Goal: Check status

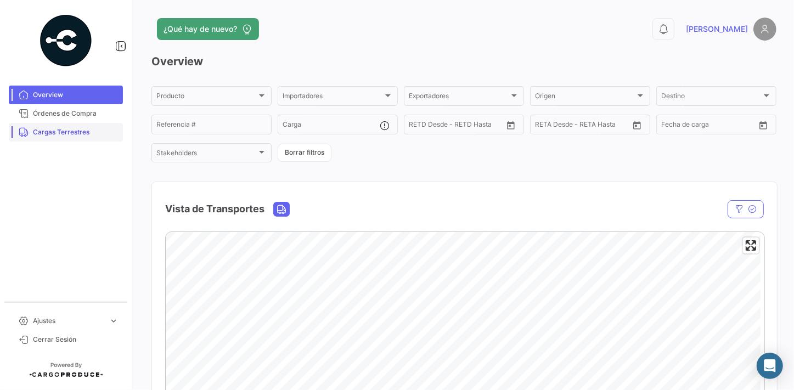
click at [68, 133] on span "Cargas Terrestres" at bounding box center [76, 132] width 86 height 10
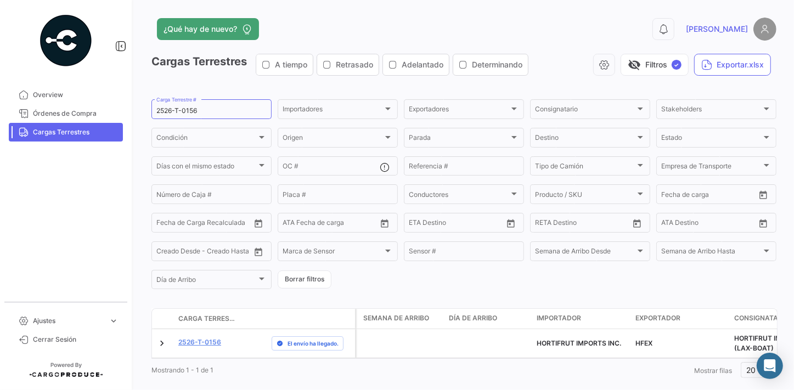
scroll to position [24, 0]
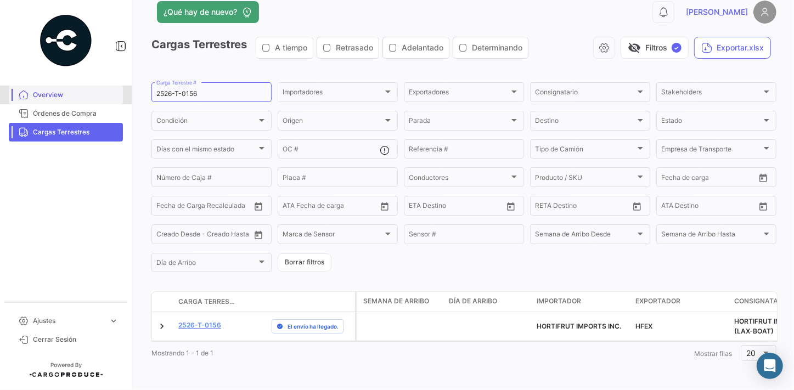
click at [57, 93] on span "Overview" at bounding box center [76, 95] width 86 height 10
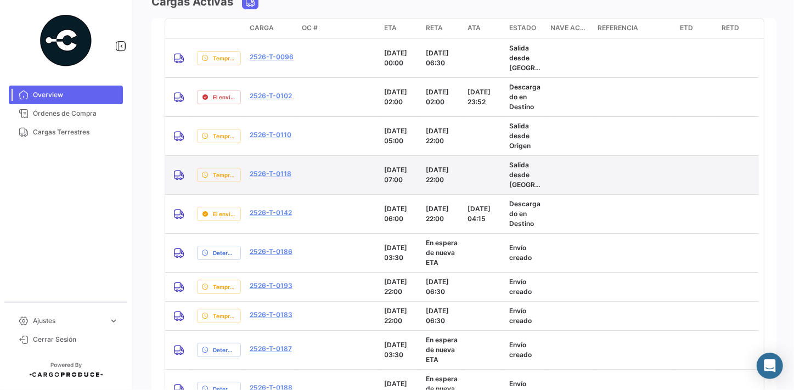
scroll to position [998, 0]
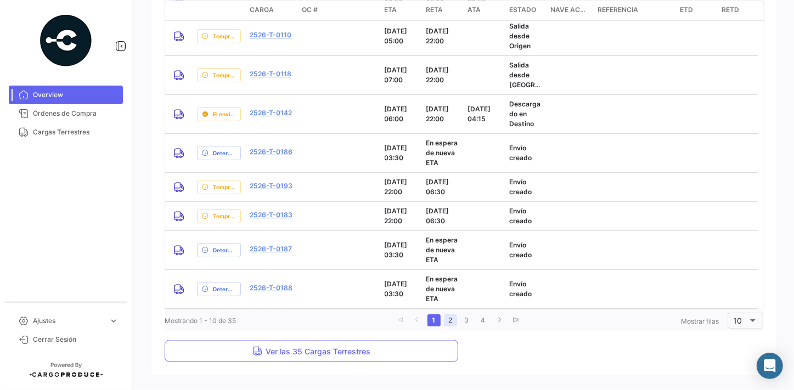
click at [447, 318] on link "2" at bounding box center [450, 321] width 13 height 12
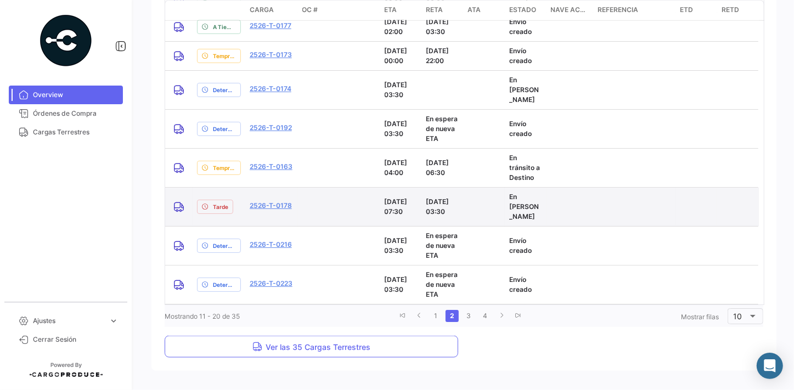
scroll to position [1011, 0]
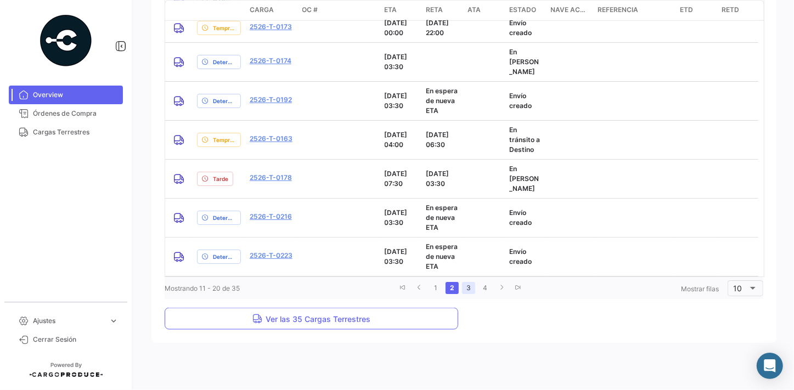
click at [467, 288] on link "3" at bounding box center [468, 288] width 13 height 12
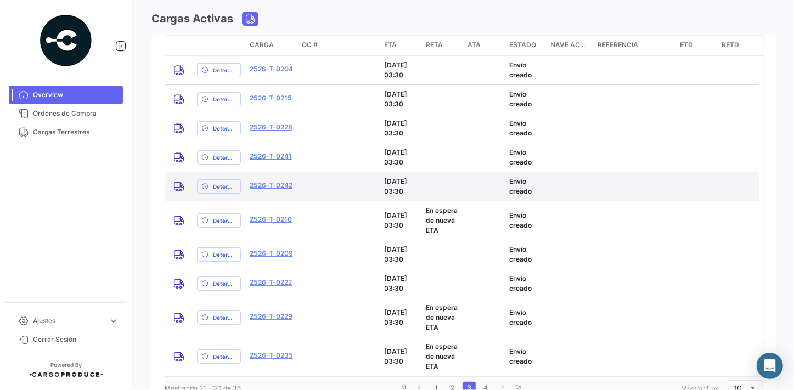
scroll to position [931, 0]
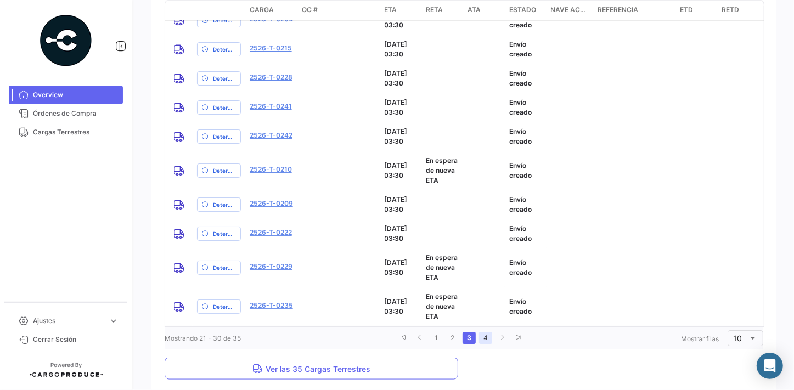
click at [481, 337] on link "4" at bounding box center [485, 338] width 13 height 12
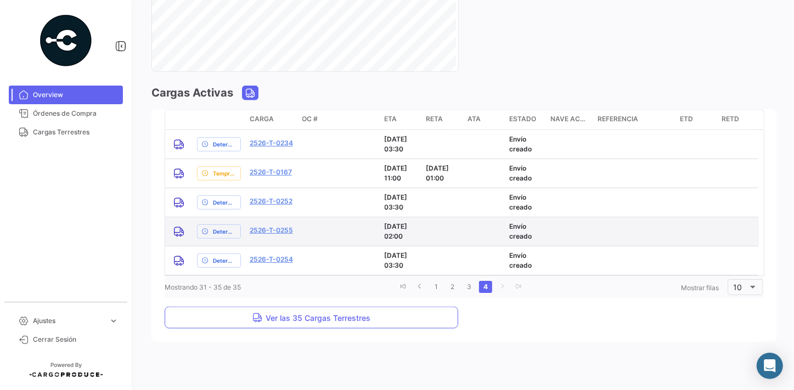
scroll to position [807, 0]
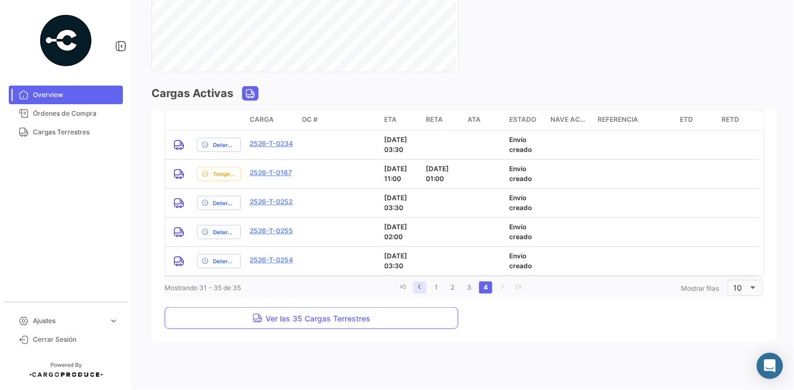
click at [417, 288] on icon "go to previous page" at bounding box center [420, 287] width 7 height 7
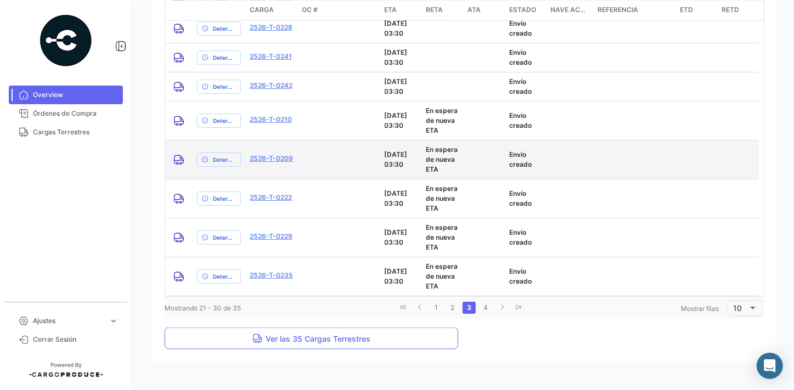
scroll to position [1001, 0]
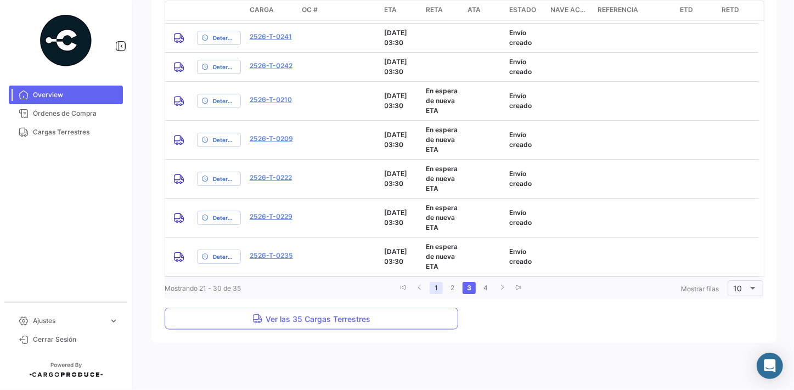
click at [434, 290] on link "1" at bounding box center [436, 288] width 13 height 12
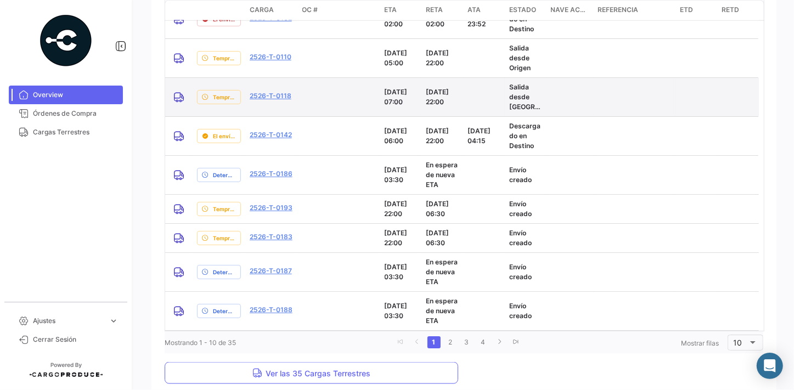
scroll to position [1026, 0]
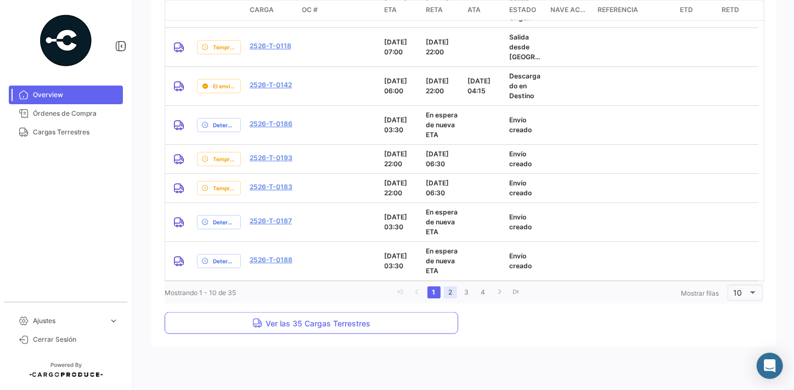
click at [451, 294] on link "2" at bounding box center [450, 293] width 13 height 12
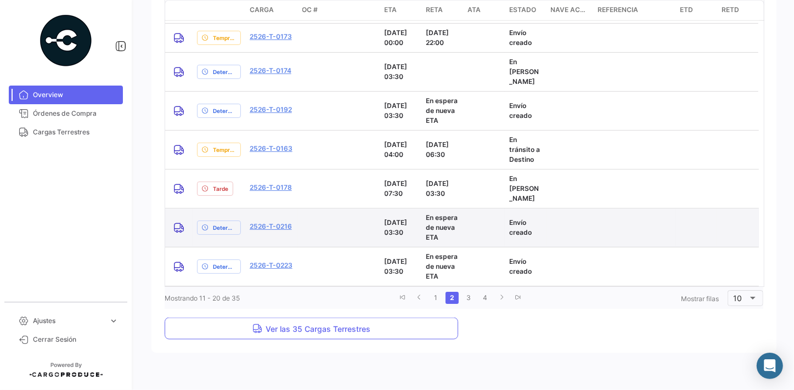
scroll to position [901, 0]
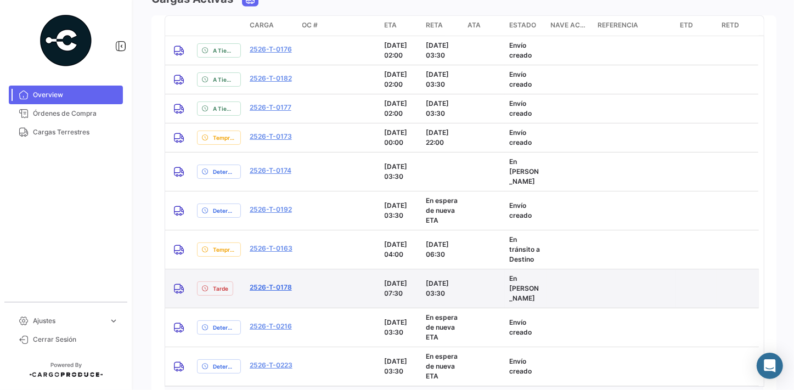
click at [273, 284] on link "2526-T-0178" at bounding box center [271, 288] width 42 height 10
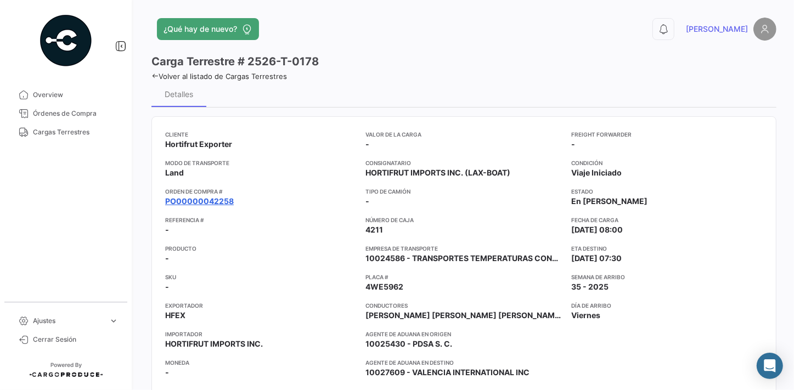
click at [208, 201] on link "PO00000042258" at bounding box center [199, 201] width 69 height 11
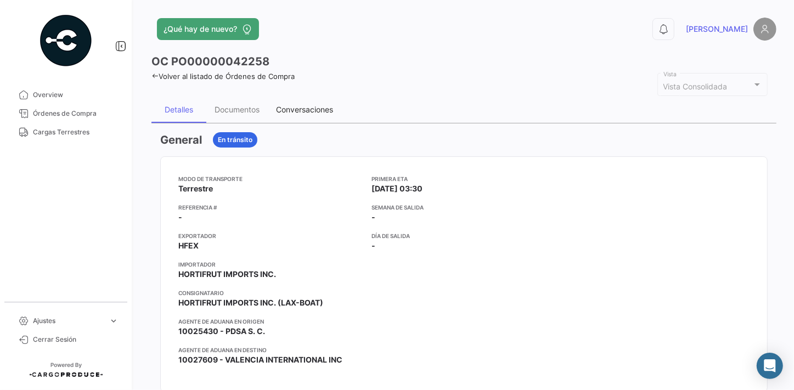
click at [332, 109] on div "Conversaciones" at bounding box center [304, 109] width 57 height 9
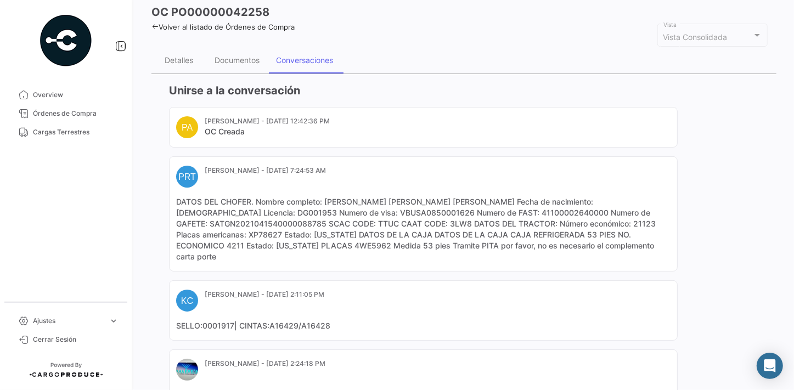
scroll to position [99, 0]
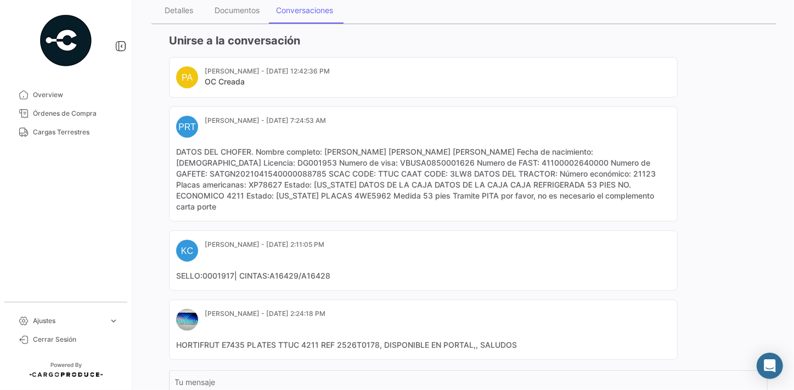
click at [730, 282] on div "PA [PERSON_NAME] - [DATE] 12:42:36 PM OC Creada PRT [PERSON_NAME] Tijuana - [DA…" at bounding box center [468, 208] width 599 height 303
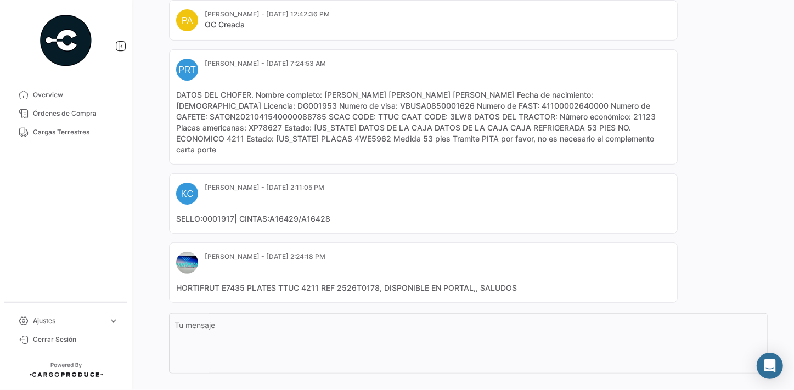
scroll to position [0, 0]
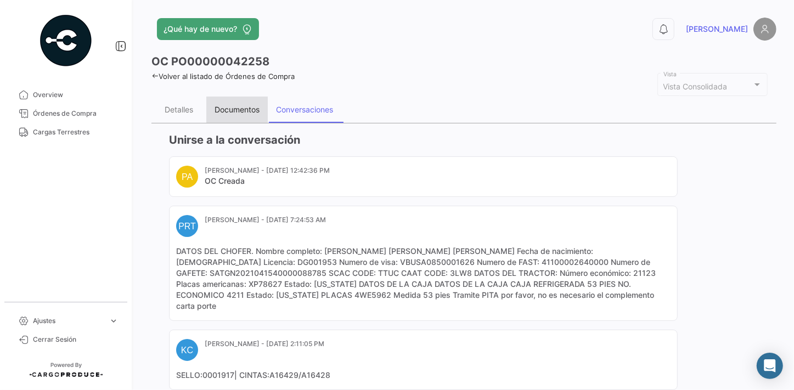
drag, startPoint x: 236, startPoint y: 112, endPoint x: 528, endPoint y: 144, distance: 293.8
click at [236, 111] on div "Documentos" at bounding box center [237, 109] width 45 height 9
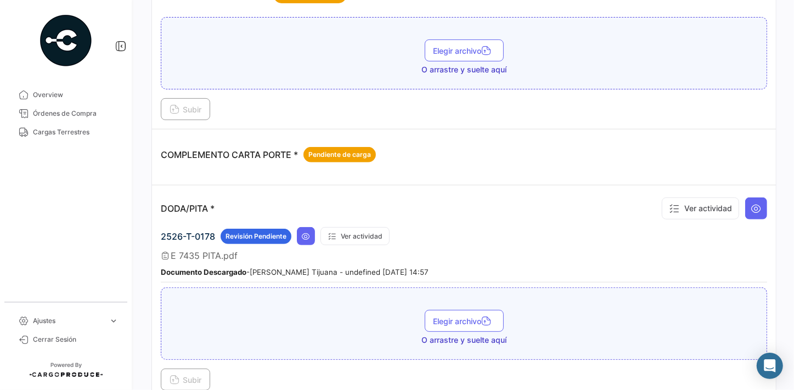
scroll to position [349, 0]
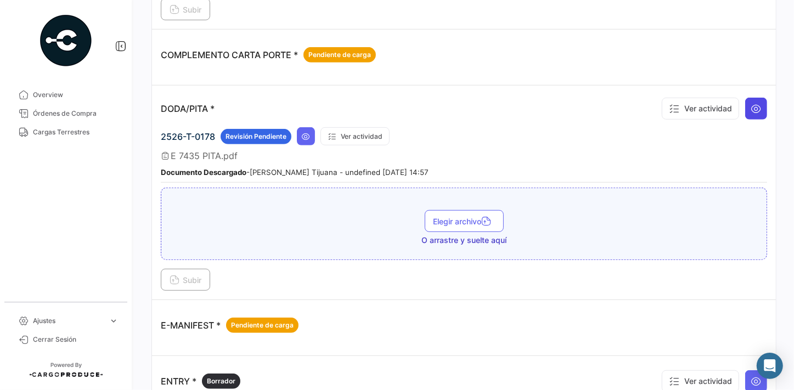
click at [751, 108] on icon at bounding box center [756, 108] width 11 height 11
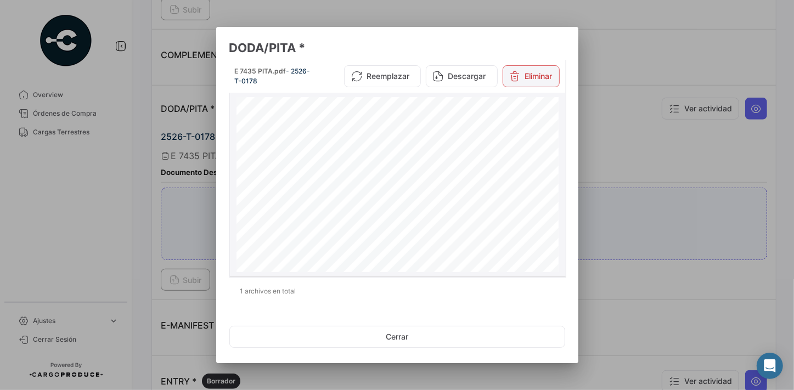
click at [537, 74] on button "Eliminar" at bounding box center [531, 76] width 57 height 22
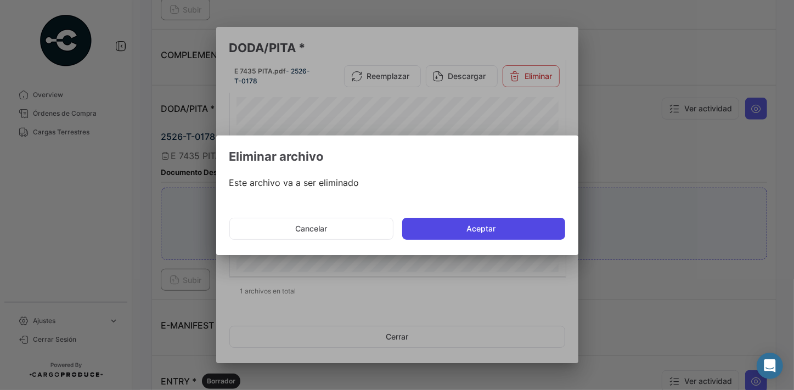
click at [491, 231] on button "Aceptar" at bounding box center [483, 229] width 163 height 22
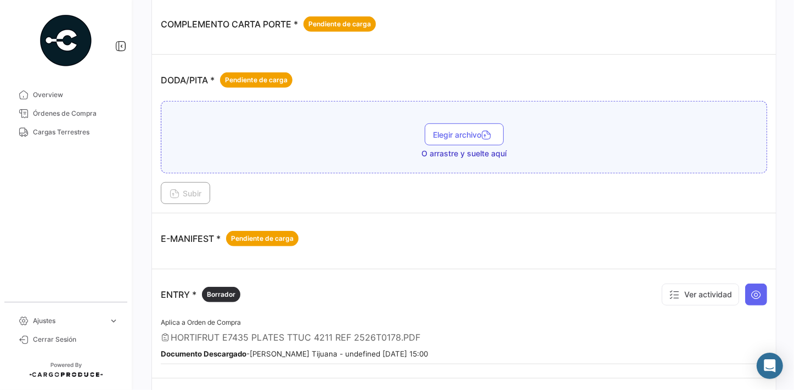
click at [284, 109] on div "Elegir archivo O arrastre y suelte aquí" at bounding box center [464, 137] width 607 height 72
click at [282, 118] on div "Elegir archivo O arrastre y suelte aquí" at bounding box center [464, 137] width 607 height 72
click at [53, 96] on span "Overview" at bounding box center [76, 95] width 86 height 10
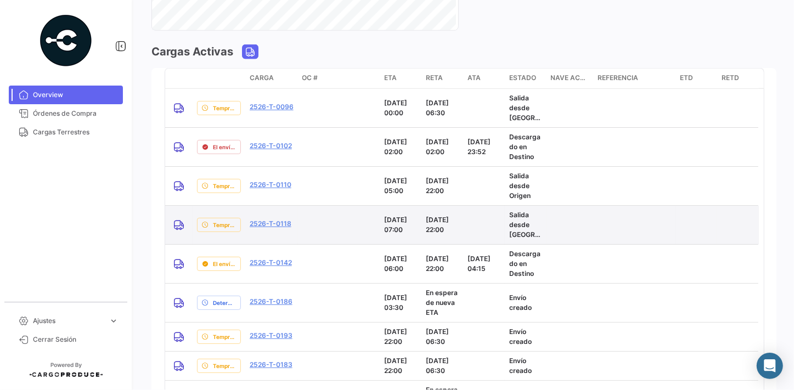
scroll to position [948, 0]
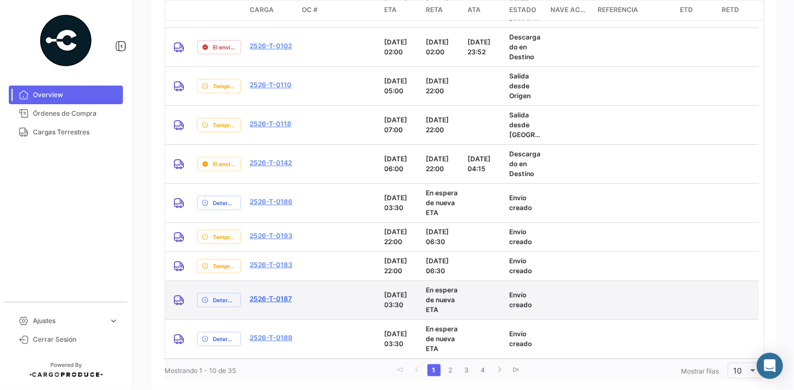
click at [272, 298] on link "2526-T-0187" at bounding box center [271, 299] width 42 height 10
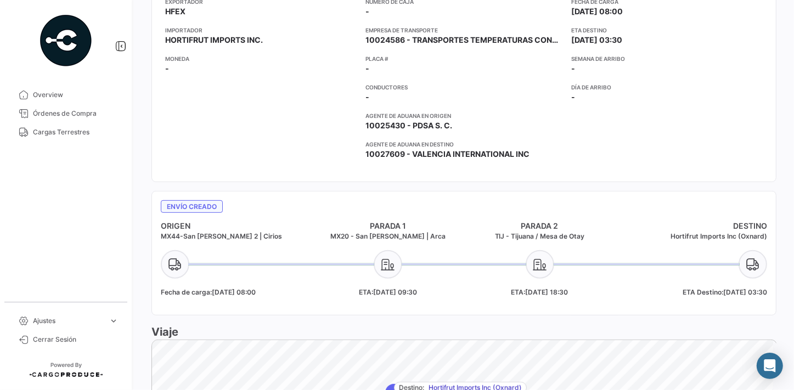
scroll to position [349, 0]
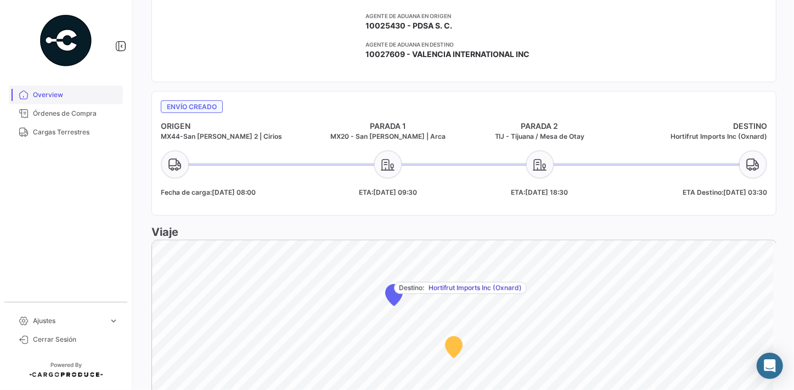
click at [64, 94] on span "Overview" at bounding box center [76, 95] width 86 height 10
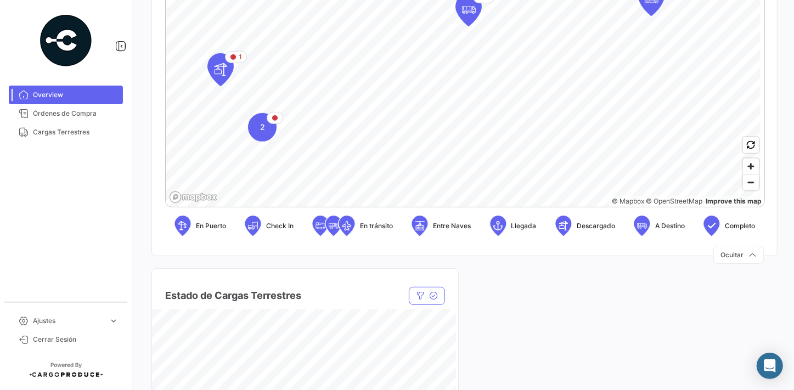
scroll to position [249, 0]
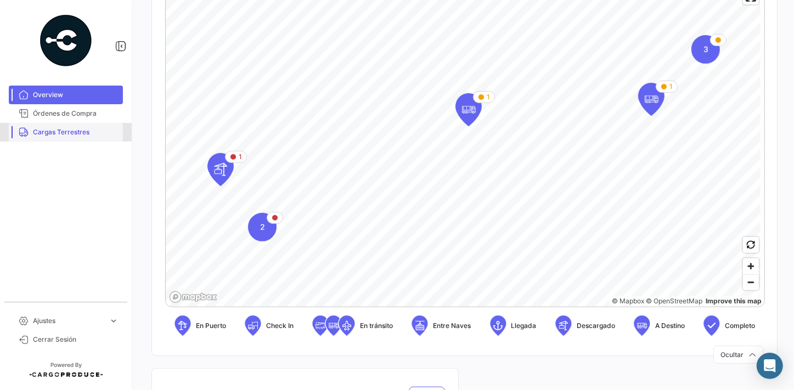
click at [93, 135] on span "Cargas Terrestres" at bounding box center [76, 132] width 86 height 10
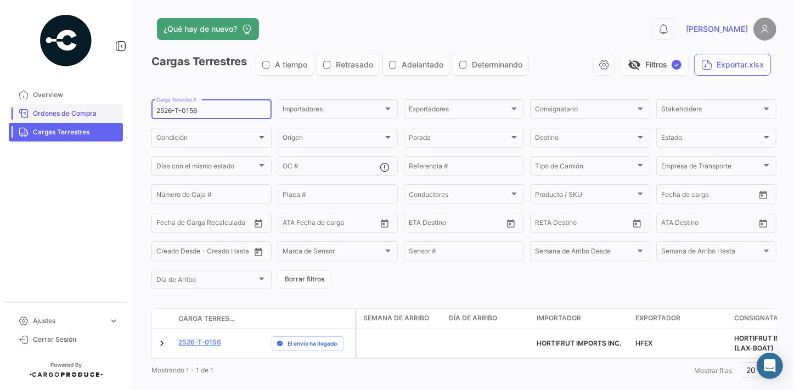
drag, startPoint x: 242, startPoint y: 113, endPoint x: 113, endPoint y: 106, distance: 129.2
click at [113, 106] on mat-sidenav-container "Overview Órdenes de Compra Cargas Terrestres Ajustes expand_more Cerrar Sesión …" at bounding box center [397, 195] width 794 height 390
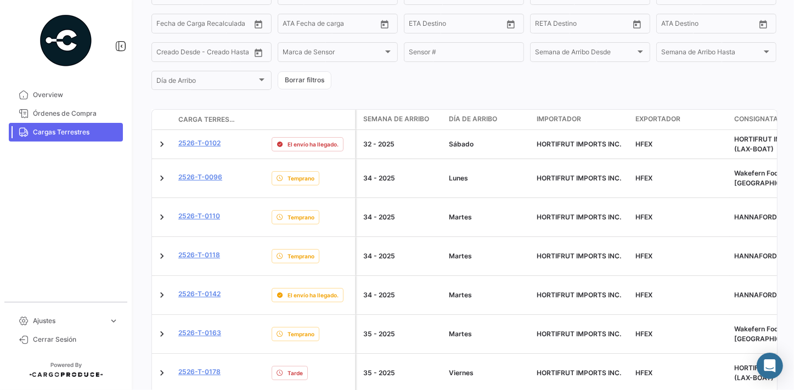
scroll to position [249, 0]
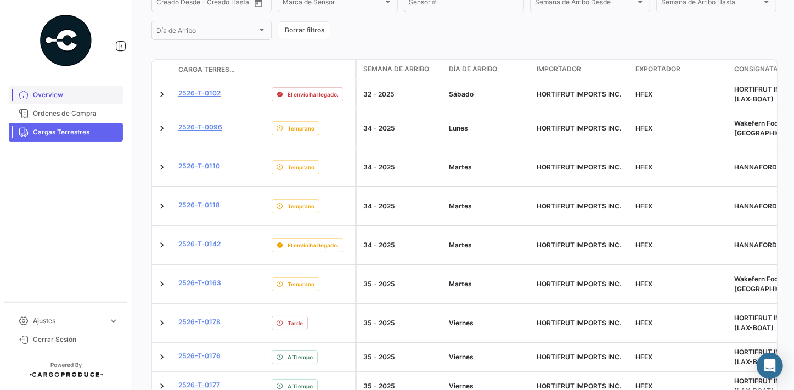
click at [58, 93] on span "Overview" at bounding box center [76, 95] width 86 height 10
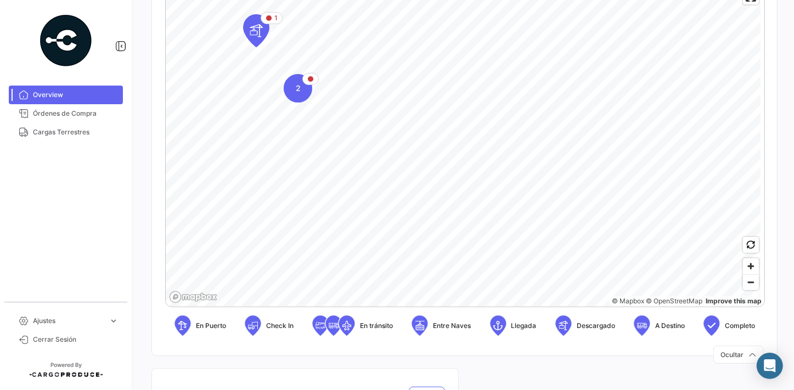
scroll to position [199, 0]
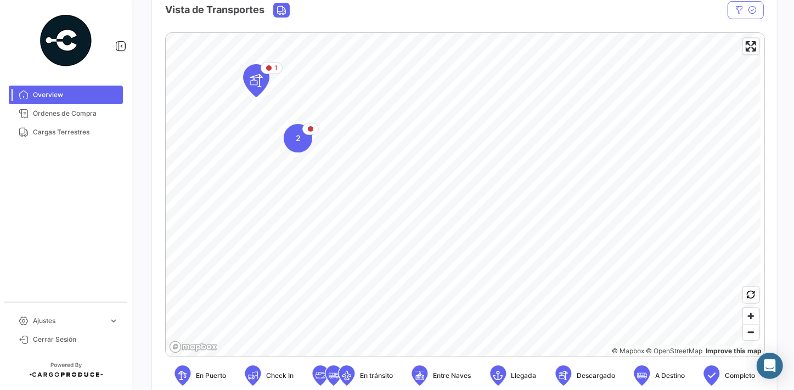
click at [785, 108] on div "¿Qué hay de nuevo? 0 [PERSON_NAME] Overview Producto Producto Importadores Impo…" at bounding box center [464, 195] width 660 height 390
click at [40, 198] on mat-nav-list "Overview Órdenes de Compra Cargas Terrestres" at bounding box center [66, 189] width 132 height 216
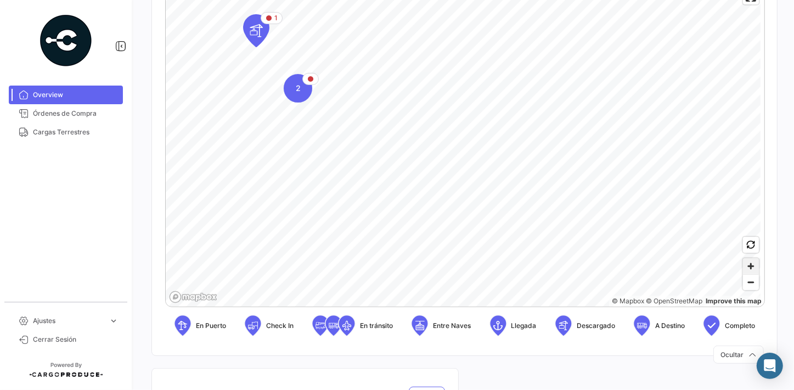
click at [745, 267] on span "Zoom in" at bounding box center [751, 267] width 16 height 16
click at [744, 268] on span "Zoom in" at bounding box center [751, 267] width 16 height 16
click at [701, 318] on div "© Mapbox © OpenStreetMap Improve this map En Puerto Check In En [PERSON_NAME] E…" at bounding box center [464, 163] width 599 height 363
click at [747, 285] on span "Zoom out" at bounding box center [751, 282] width 16 height 15
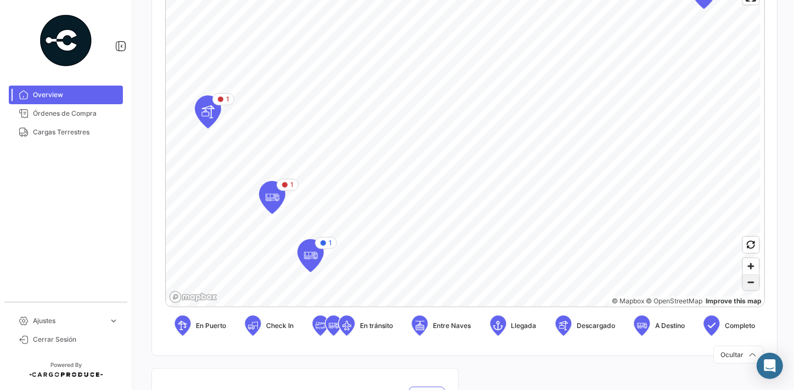
click at [747, 285] on span "Zoom out" at bounding box center [751, 282] width 16 height 15
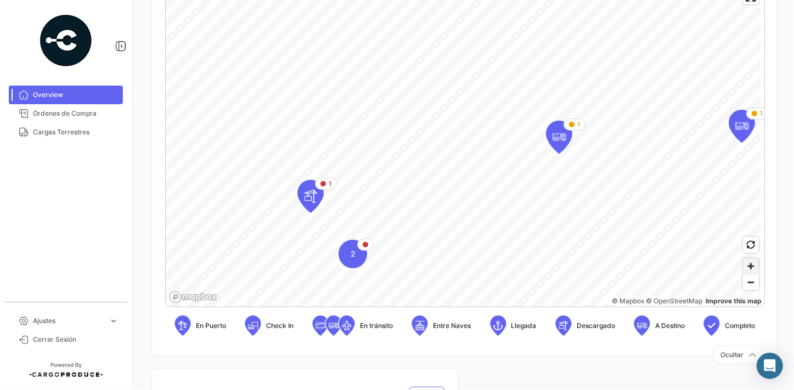
click at [747, 262] on span "Zoom in" at bounding box center [751, 267] width 16 height 16
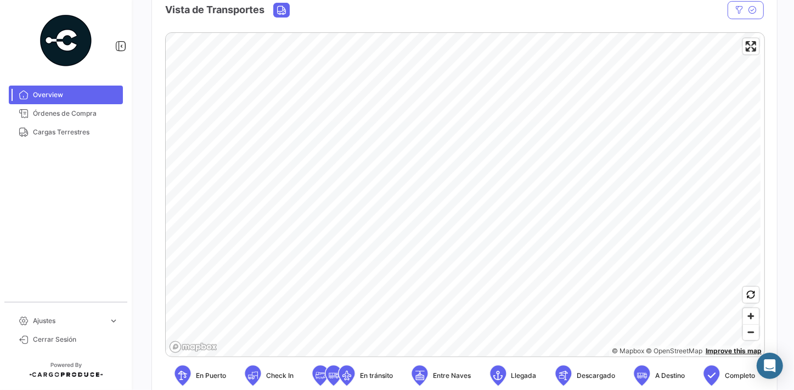
scroll to position [149, 0]
